Goal: Transaction & Acquisition: Purchase product/service

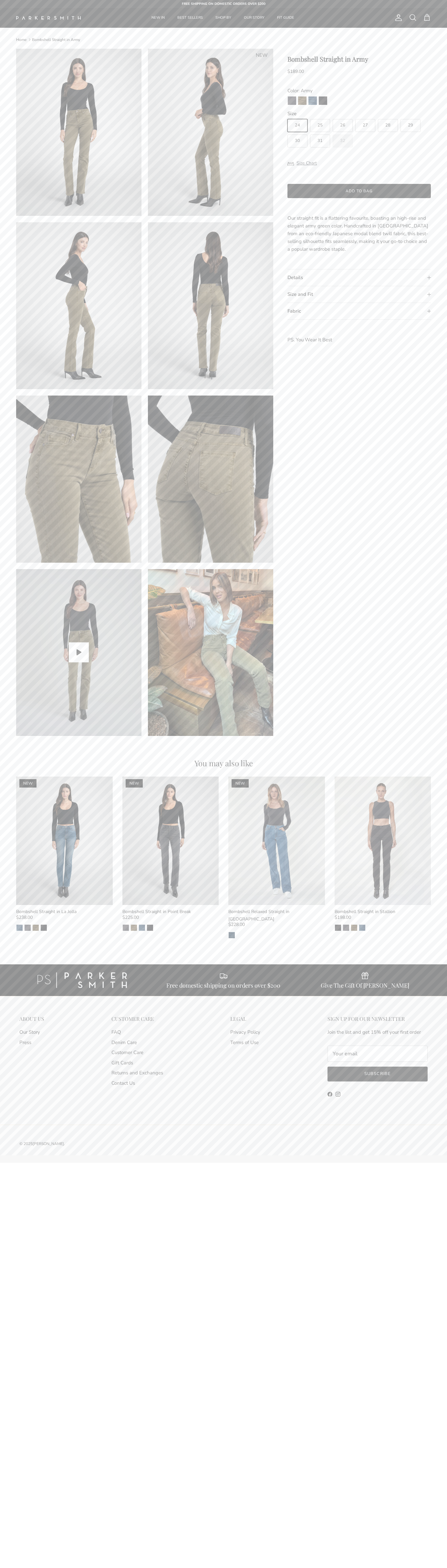
click at [123, 1080] on link "Contact Us" at bounding box center [123, 1083] width 24 height 7
click at [359, 191] on button "Add to bag" at bounding box center [359, 191] width 143 height 14
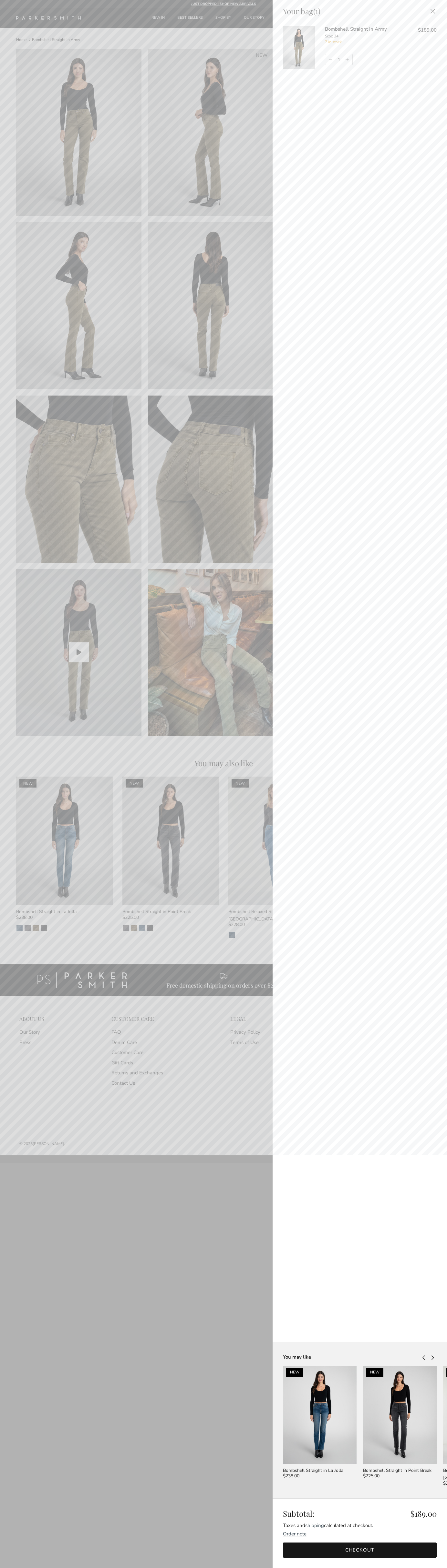
click at [359, 1550] on link "Checkout" at bounding box center [359, 1550] width 153 height 15
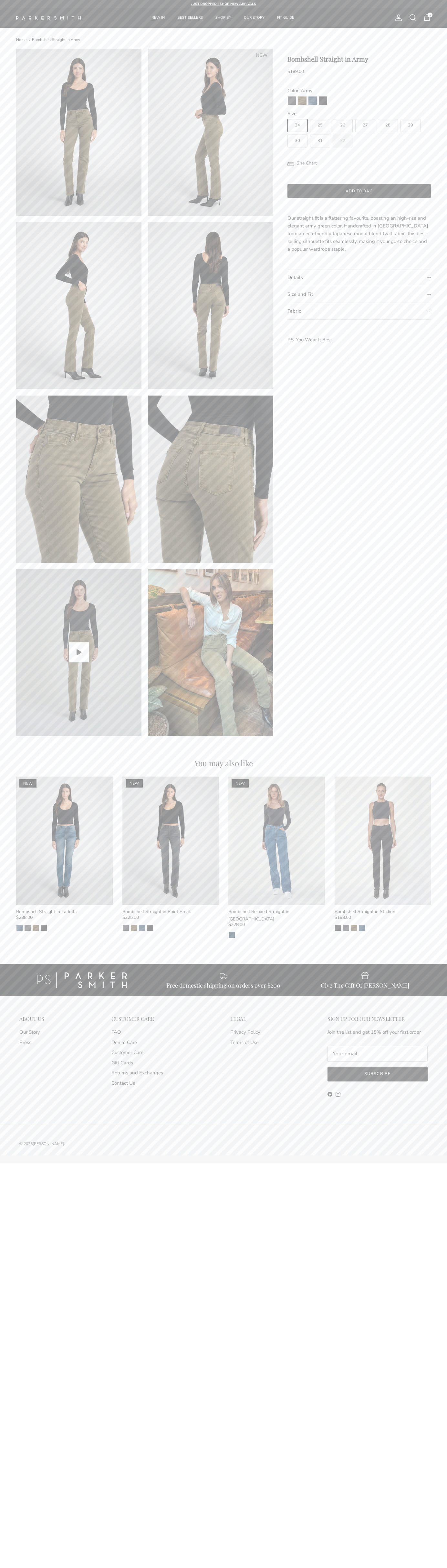
click at [427, 18] on span "1" at bounding box center [426, 17] width 8 height 8
